Goal: Task Accomplishment & Management: Manage account settings

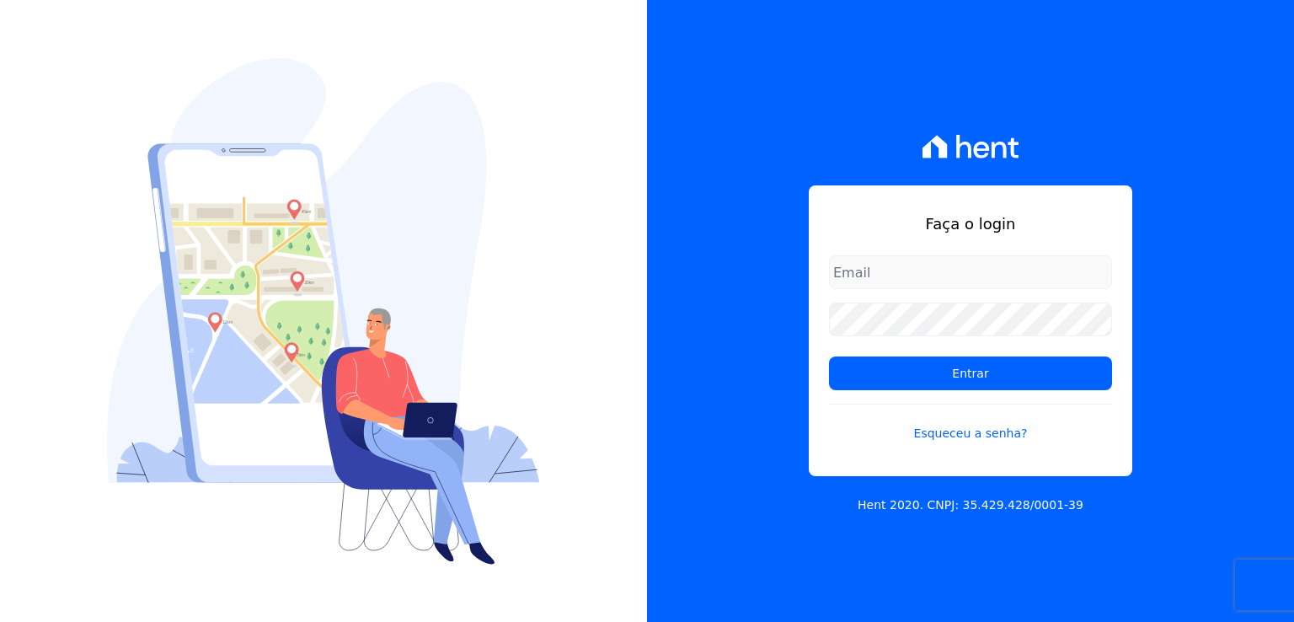
click at [905, 261] on input "email" at bounding box center [970, 272] width 283 height 34
click at [968, 429] on link "Esqueceu a senha?" at bounding box center [970, 423] width 283 height 39
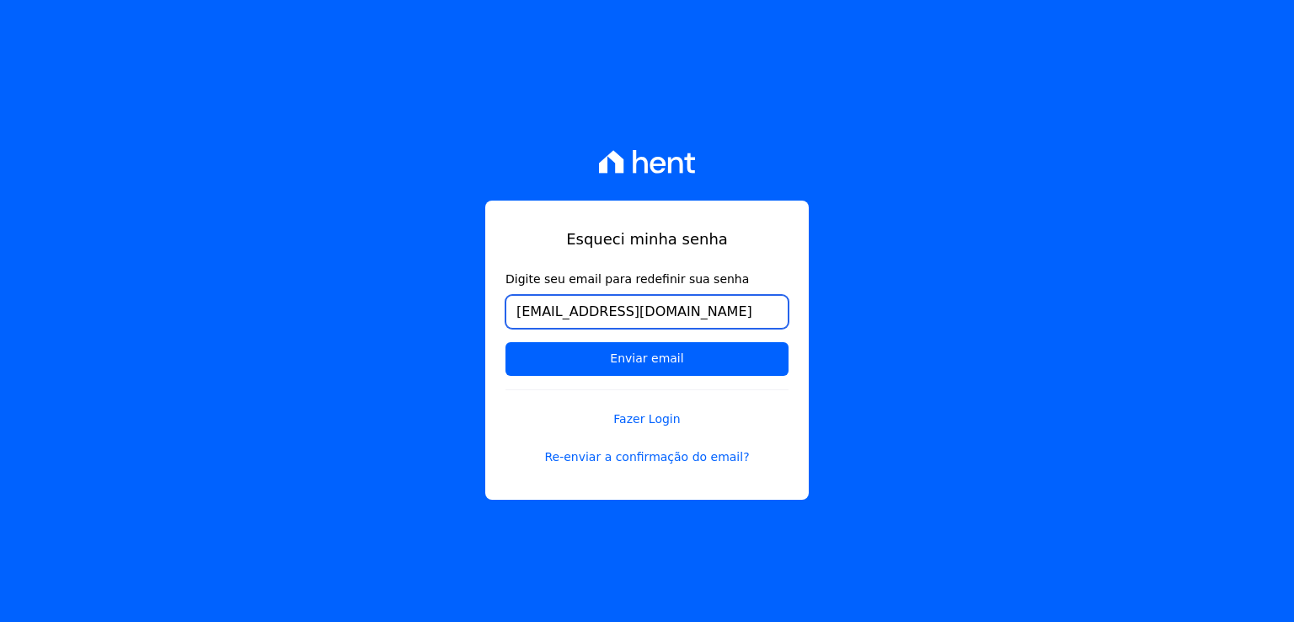
type input "[EMAIL_ADDRESS][DOMAIN_NAME]"
click at [506, 342] on input "Enviar email" at bounding box center [647, 359] width 283 height 34
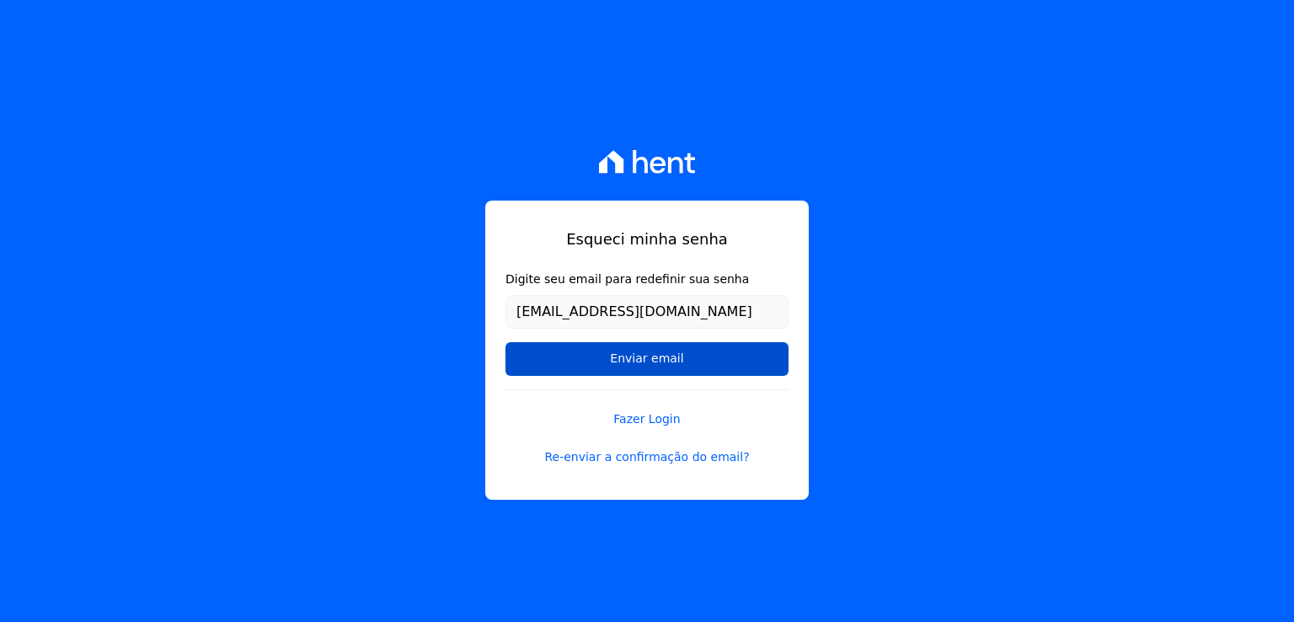
click at [698, 363] on input "Enviar email" at bounding box center [647, 359] width 283 height 34
click at [664, 363] on input "Enviar email" at bounding box center [647, 359] width 283 height 34
click at [661, 367] on input "Enviar email" at bounding box center [647, 359] width 283 height 34
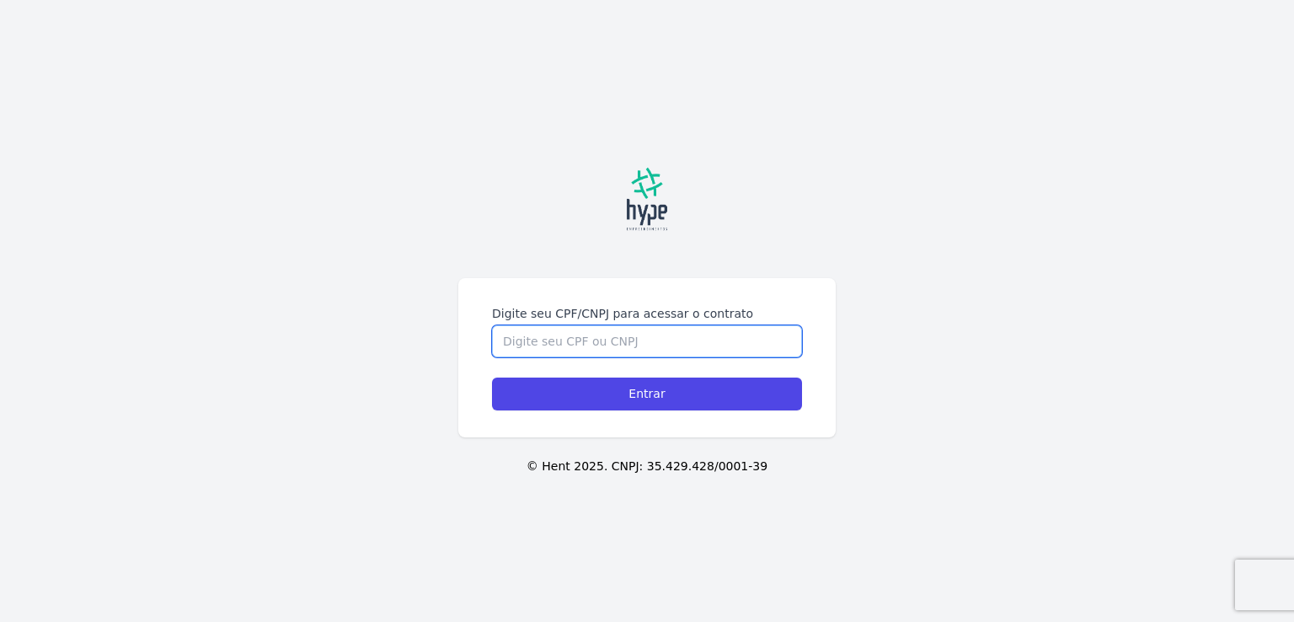
click at [609, 344] on input "Digite seu CPF/CNPJ para acessar o contrato" at bounding box center [647, 341] width 310 height 32
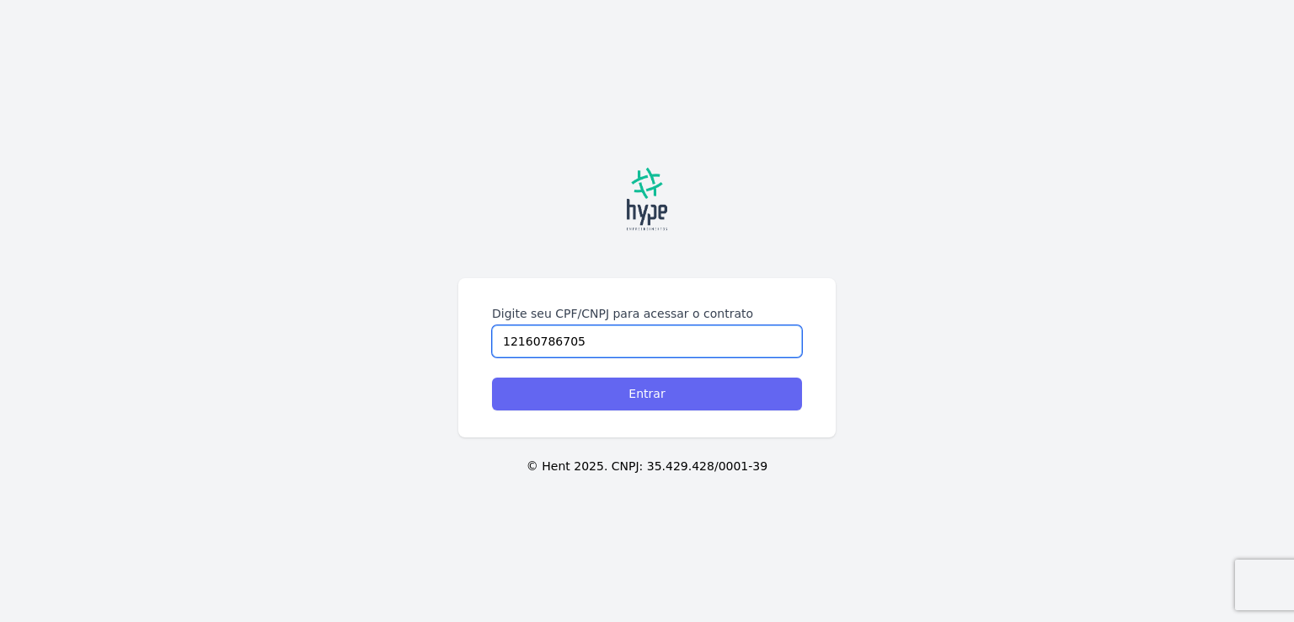
type input "12160786705"
click at [669, 391] on input "Entrar" at bounding box center [647, 394] width 310 height 33
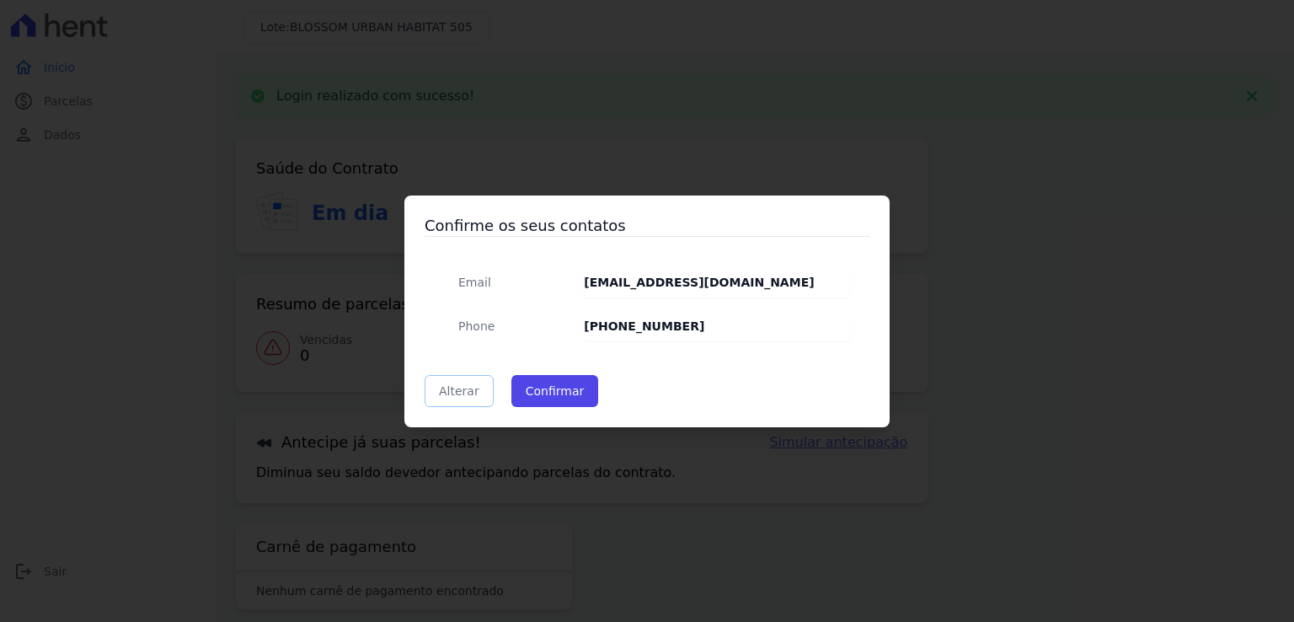
click at [448, 391] on link "Alterar" at bounding box center [459, 391] width 69 height 32
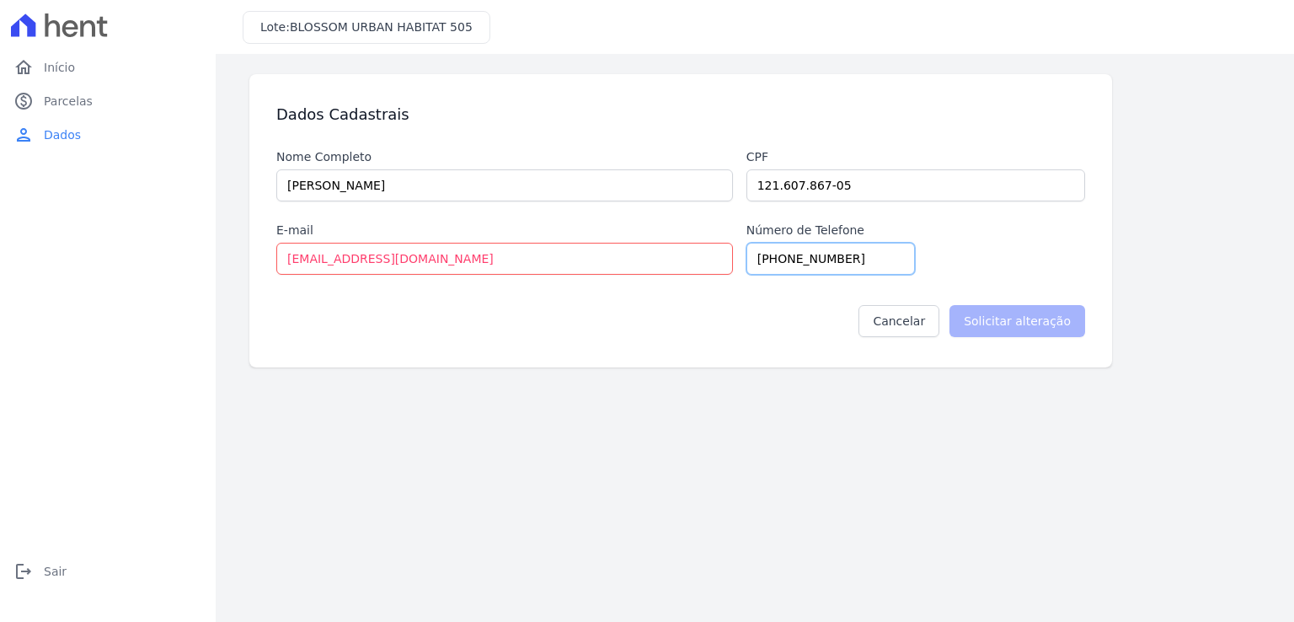
click at [783, 265] on input "[PHONE_NUMBER]" at bounding box center [831, 259] width 169 height 32
type input "(41)98400-3409"
click at [1043, 312] on input "Solicitar alteração" at bounding box center [1018, 321] width 136 height 32
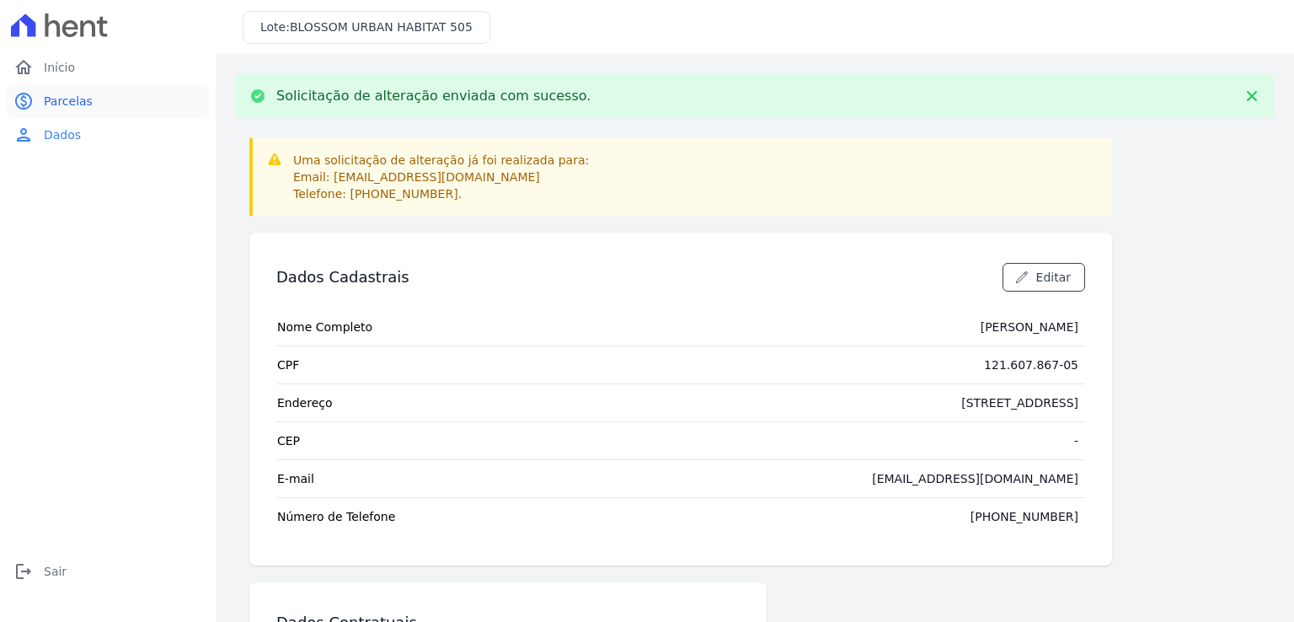
click at [78, 105] on span "Parcelas" at bounding box center [68, 101] width 49 height 17
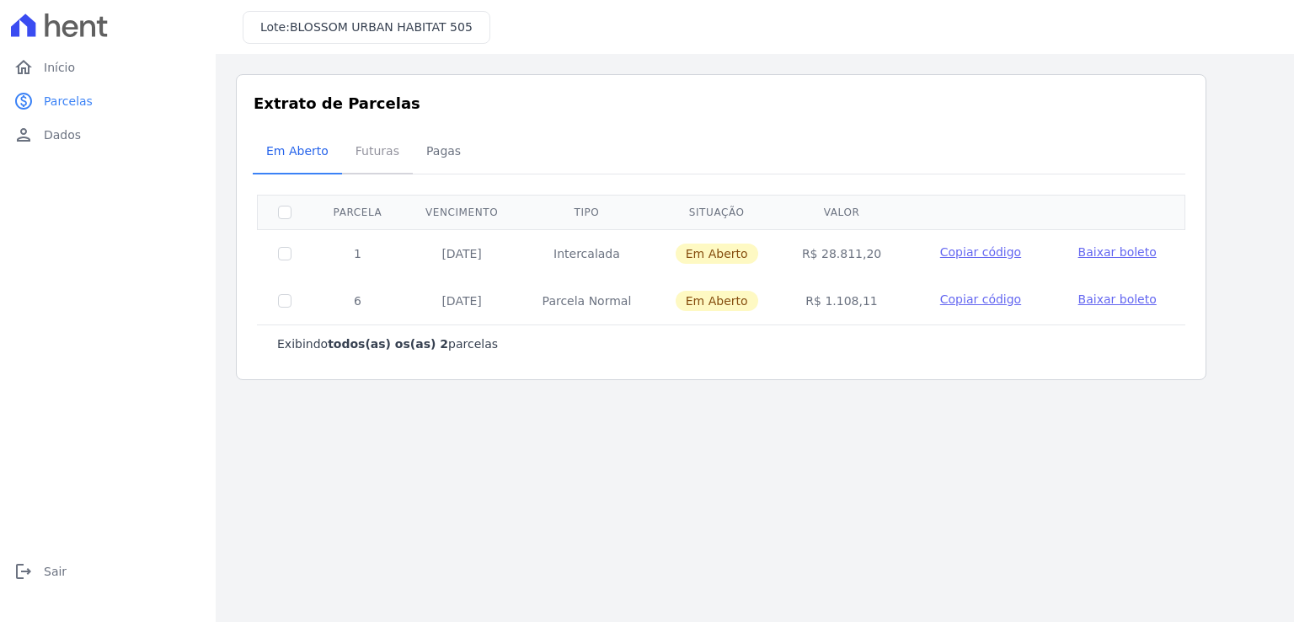
click at [366, 159] on span "Futuras" at bounding box center [378, 151] width 64 height 34
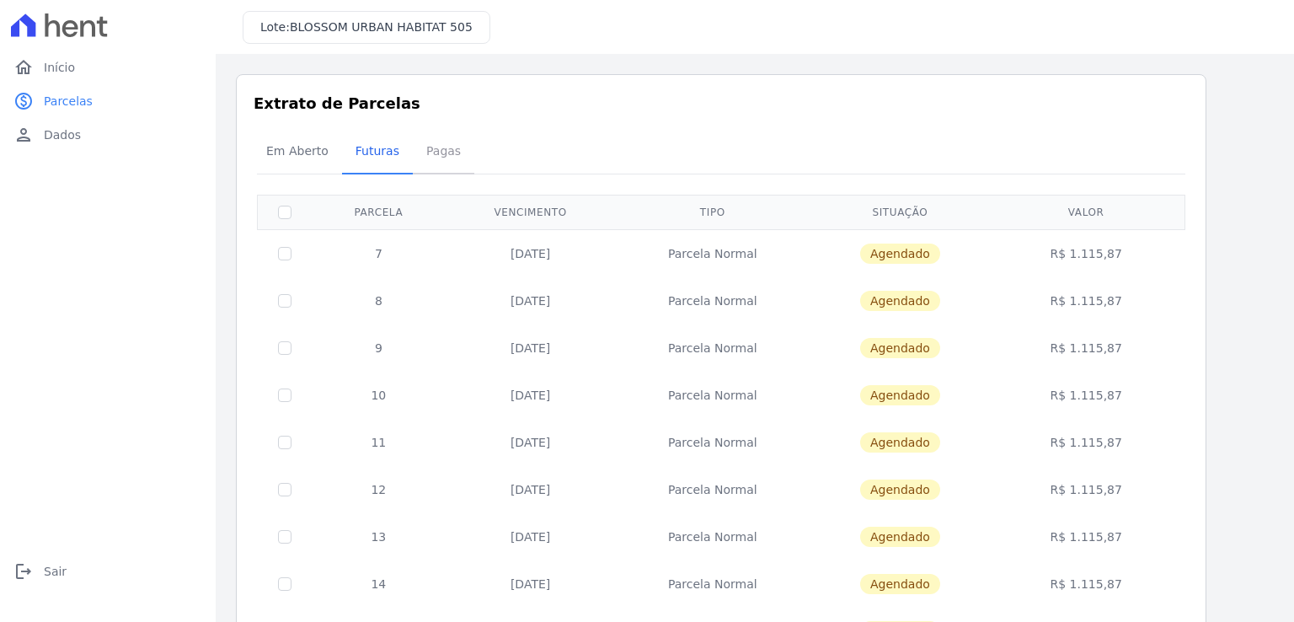
click at [442, 151] on span "Pagas" at bounding box center [443, 151] width 55 height 34
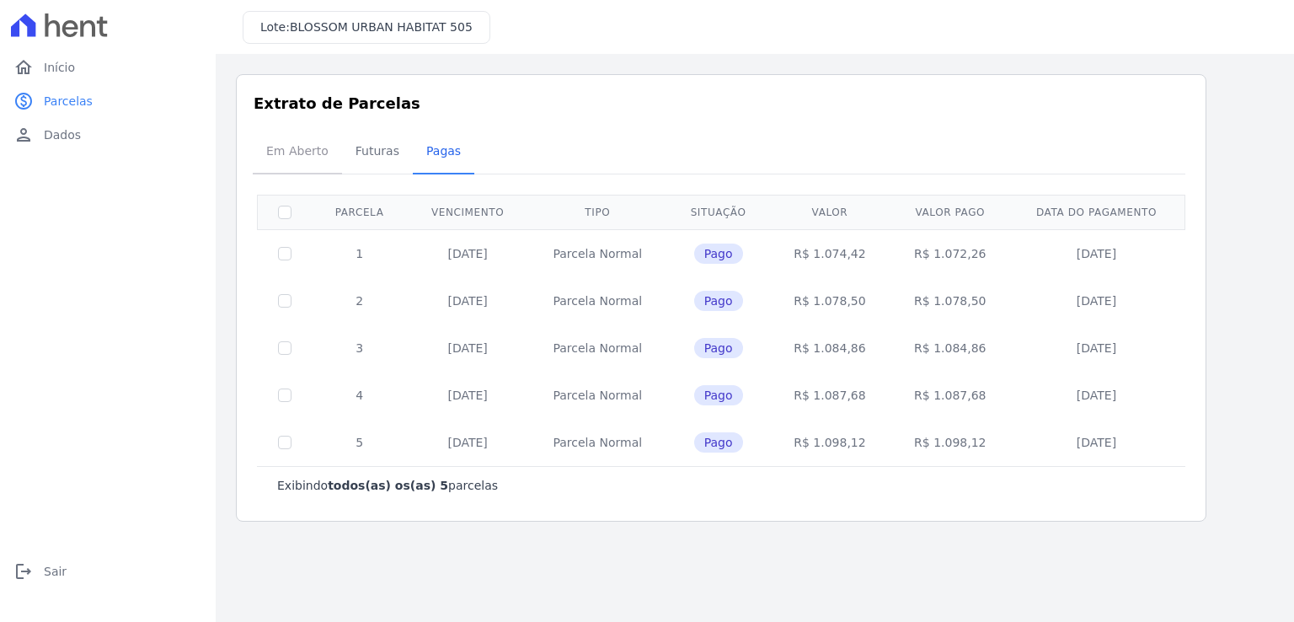
click at [307, 152] on span "Em Aberto" at bounding box center [297, 151] width 83 height 34
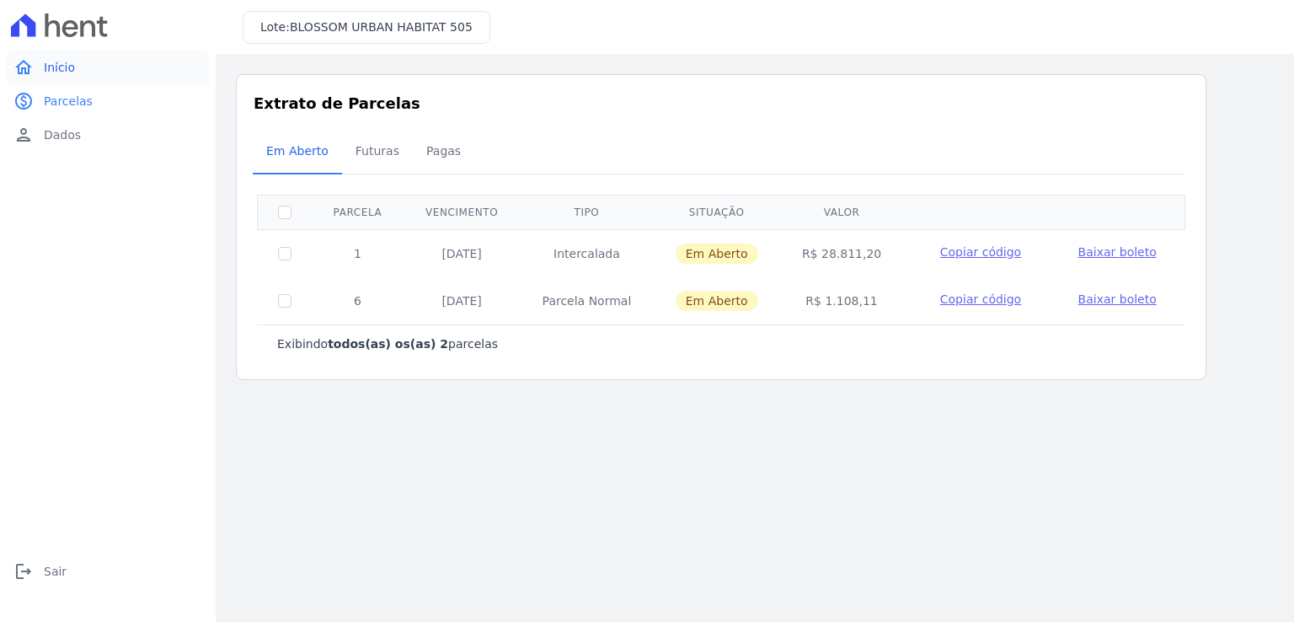
click at [57, 71] on span "Início" at bounding box center [59, 67] width 31 height 17
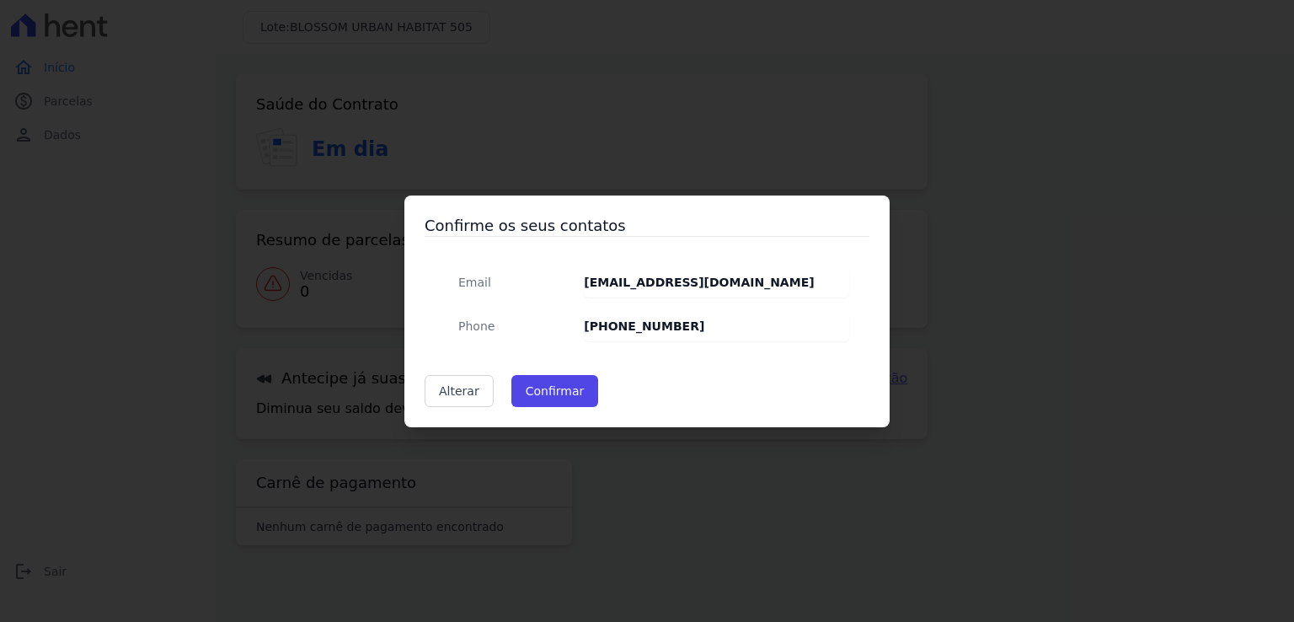
click at [548, 142] on div "Confirme os seus contatos Email thallesrang@gmail.com Phone (4) 19400-3409 Alte…" at bounding box center [647, 311] width 1294 height 622
click at [330, 303] on div "Confirme os seus contatos Email thallesrang@gmail.com Phone (4) 19400-3409 Alte…" at bounding box center [647, 311] width 1294 height 622
click at [571, 170] on div "Confirme os seus contatos Email thallesrang@gmail.com Phone (4) 19400-3409 Alte…" at bounding box center [647, 311] width 1294 height 622
click at [22, 126] on div "Confirme os seus contatos Email thallesrang@gmail.com Phone (4) 19400-3409 Alte…" at bounding box center [647, 311] width 1294 height 622
click at [1002, 225] on div "Confirme os seus contatos Email thallesrang@gmail.com Phone (4) 19400-3409 Alte…" at bounding box center [647, 311] width 1294 height 622
